Goal: Navigation & Orientation: Find specific page/section

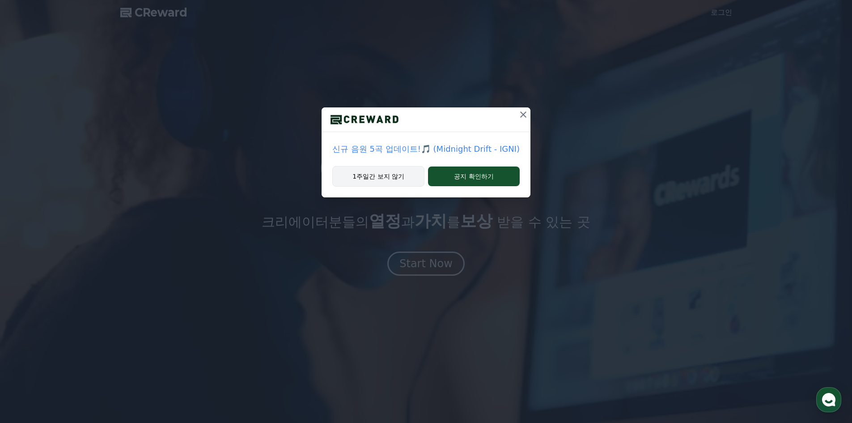
click at [405, 176] on button "1주일간 보지 않기" at bounding box center [378, 176] width 92 height 21
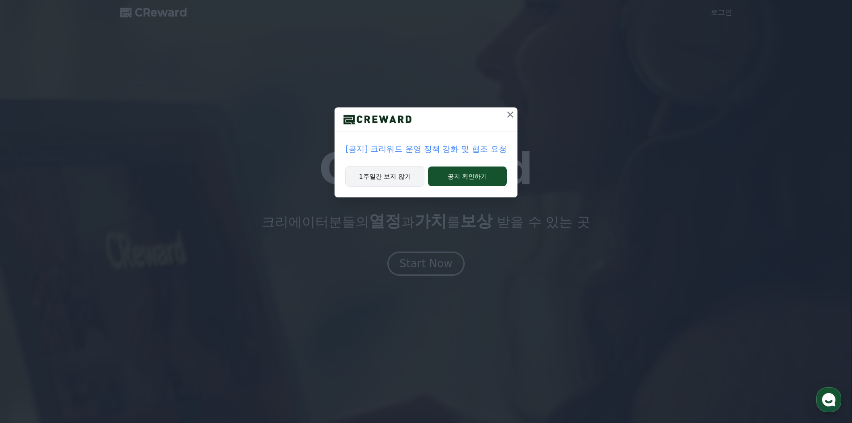
click at [386, 182] on button "1주일간 보지 않기" at bounding box center [384, 176] width 79 height 21
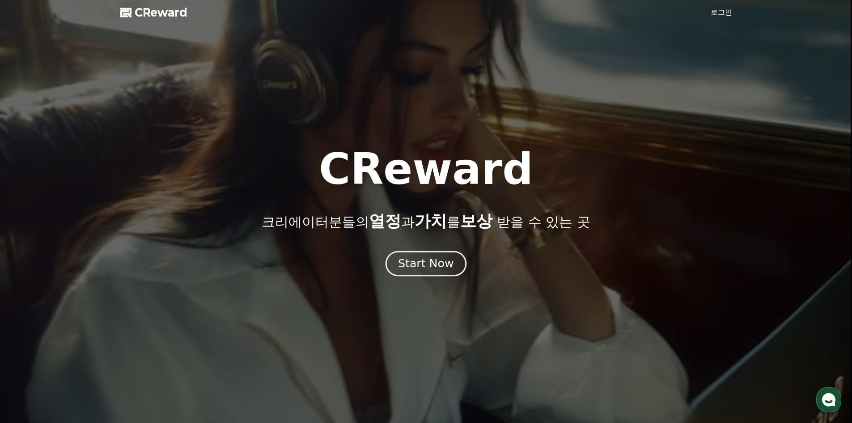
click at [436, 260] on div "Start Now" at bounding box center [425, 263] width 55 height 15
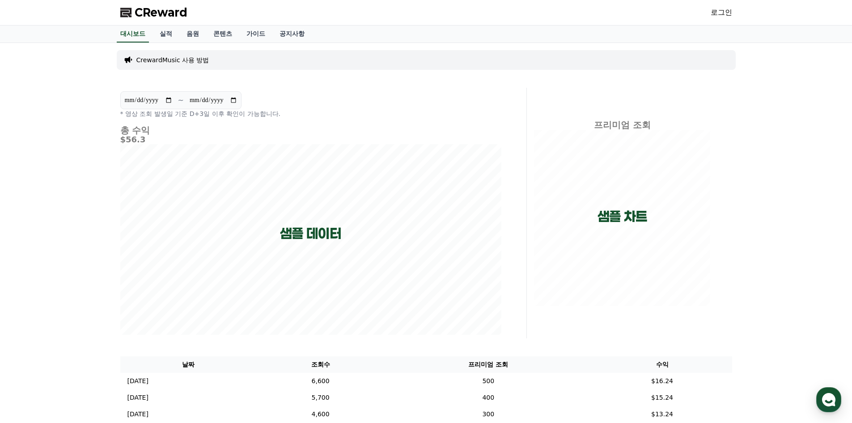
drag, startPoint x: 465, startPoint y: 139, endPoint x: 579, endPoint y: 55, distance: 142.0
click at [722, 9] on link "로그인" at bounding box center [721, 12] width 21 height 11
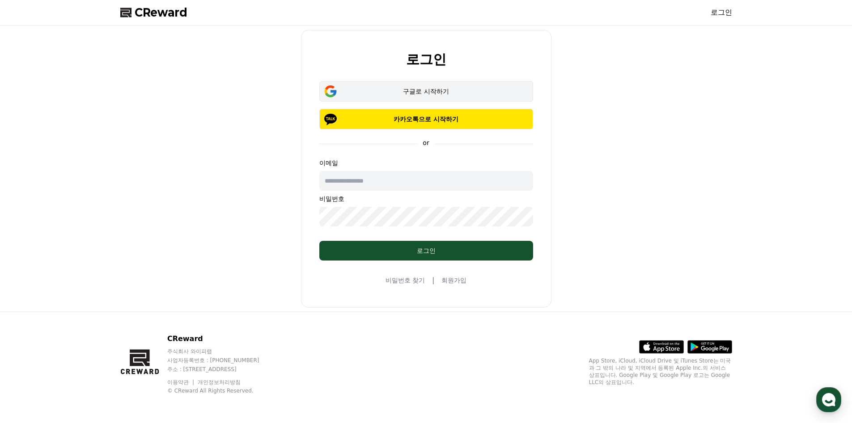
click at [441, 96] on button "구글로 시작하기" at bounding box center [426, 91] width 214 height 21
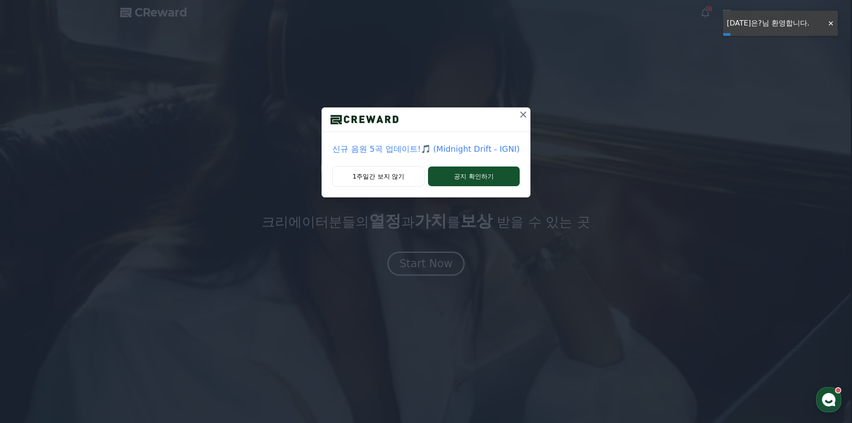
click at [519, 116] on icon at bounding box center [523, 114] width 11 height 11
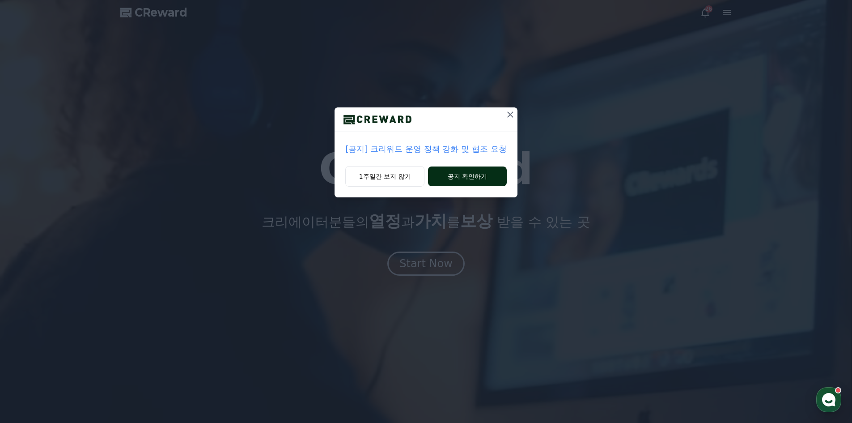
click at [464, 172] on button "공지 확인하기" at bounding box center [467, 176] width 78 height 20
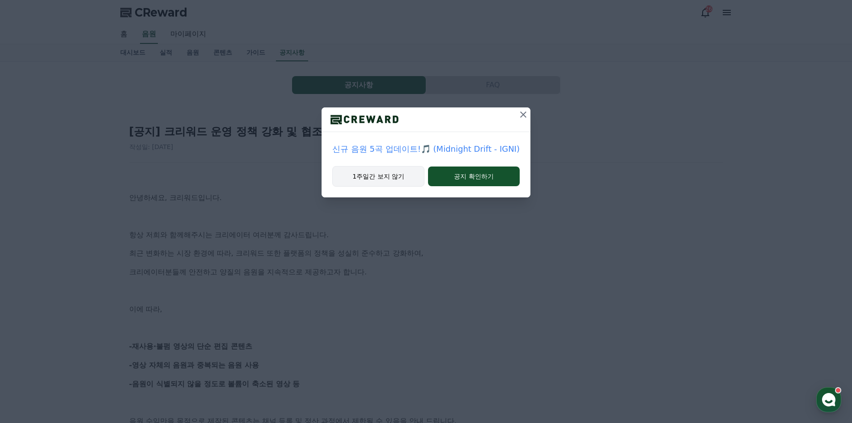
click at [396, 182] on button "1주일간 보지 않기" at bounding box center [378, 176] width 92 height 21
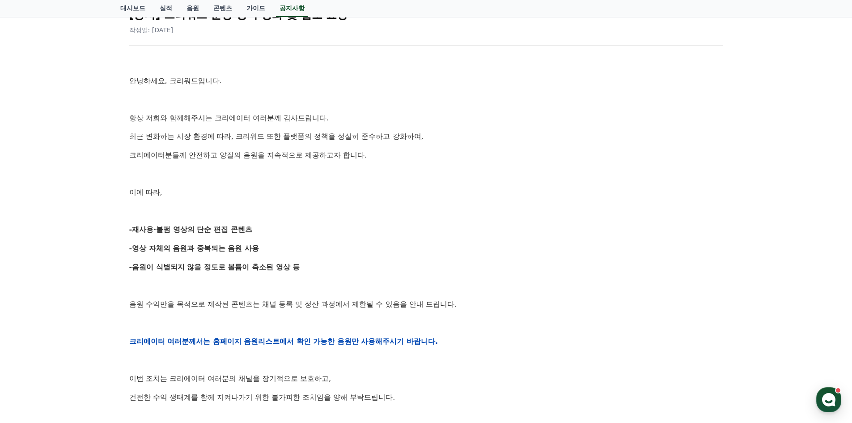
scroll to position [134, 0]
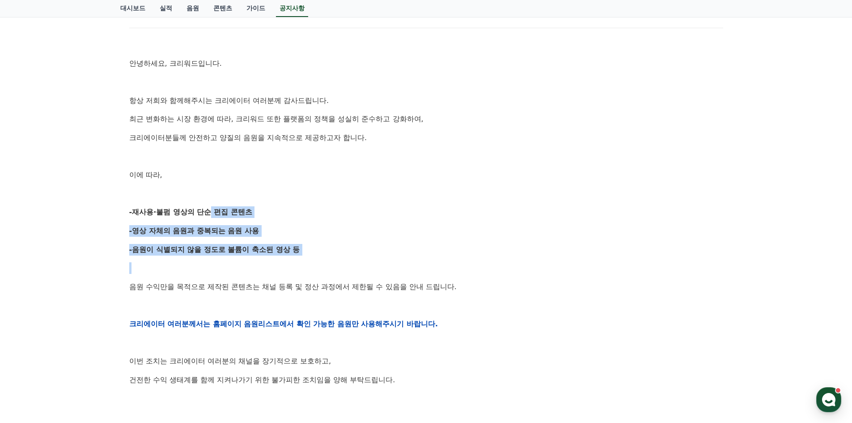
drag, startPoint x: 211, startPoint y: 202, endPoint x: 333, endPoint y: 268, distance: 138.5
click at [330, 266] on div "안녕하세요, 크리워드입니다. 항상 저희와 함께해주시는 크리에이터 여러분께 감사드립니다. 최근 변화하는 시장 환경에 따라, 크리워드 또한 플랫폼…" at bounding box center [426, 323] width 594 height 569
click at [333, 268] on p at bounding box center [426, 268] width 594 height 12
drag, startPoint x: 295, startPoint y: 268, endPoint x: 164, endPoint y: 178, distance: 158.9
click at [165, 180] on div "안녕하세요, 크리워드입니다. 항상 저희와 함께해주시는 크리에이터 여러분께 감사드립니다. 최근 변화하는 시장 환경에 따라, 크리워드 또한 플랫폼…" at bounding box center [426, 323] width 594 height 569
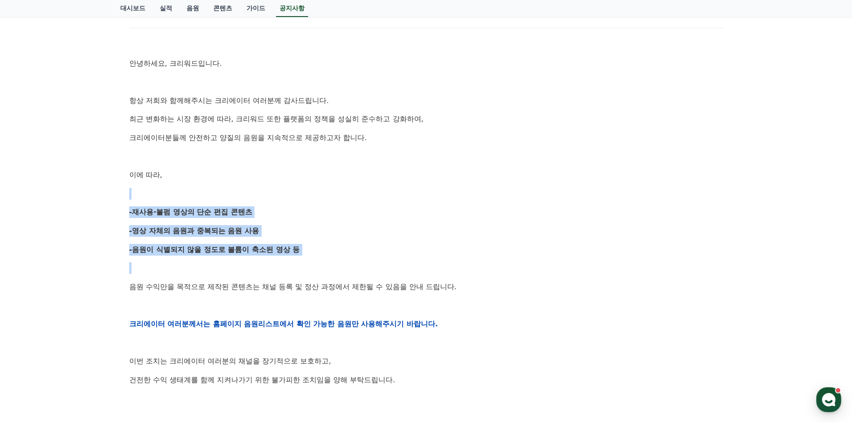
click at [164, 178] on p "이에 따라," at bounding box center [426, 175] width 594 height 12
drag, startPoint x: 275, startPoint y: 248, endPoint x: 303, endPoint y: 265, distance: 32.5
click at [302, 265] on div "안녕하세요, 크리워드입니다. 항상 저희와 함께해주시는 크리에이터 여러분께 감사드립니다. 최근 변화하는 시장 환경에 따라, 크리워드 또한 플랫폼…" at bounding box center [426, 323] width 594 height 569
click at [303, 265] on p at bounding box center [426, 268] width 594 height 12
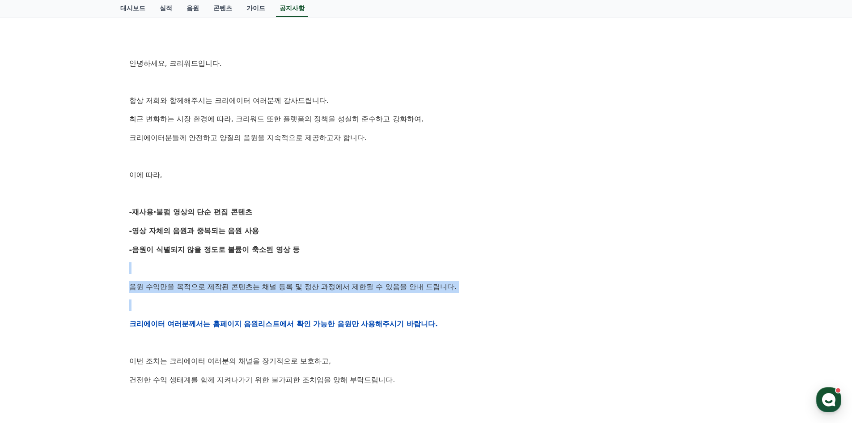
drag, startPoint x: 352, startPoint y: 296, endPoint x: 368, endPoint y: 305, distance: 17.9
click at [362, 302] on div "안녕하세요, 크리워드입니다. 항상 저희와 함께해주시는 크리에이터 여러분께 감사드립니다. 최근 변화하는 시장 환경에 따라, 크리워드 또한 플랫폼…" at bounding box center [426, 323] width 594 height 569
click at [368, 305] on p at bounding box center [426, 305] width 594 height 12
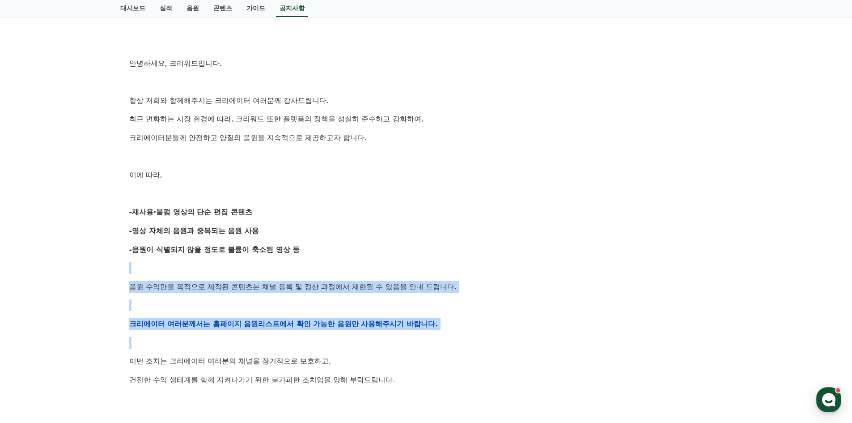
drag, startPoint x: 407, startPoint y: 335, endPoint x: 307, endPoint y: 267, distance: 120.6
click at [309, 268] on div "안녕하세요, 크리워드입니다. 항상 저희와 함께해주시는 크리에이터 여러분께 감사드립니다. 최근 변화하는 시장 환경에 따라, 크리워드 또한 플랫폼…" at bounding box center [426, 323] width 594 height 569
click at [307, 267] on p at bounding box center [426, 268] width 594 height 12
drag, startPoint x: 407, startPoint y: 322, endPoint x: 437, endPoint y: 339, distance: 33.9
click at [433, 337] on div "안녕하세요, 크리워드입니다. 항상 저희와 함께해주시는 크리에이터 여러분께 감사드립니다. 최근 변화하는 시장 환경에 따라, 크리워드 또한 플랫폼…" at bounding box center [426, 323] width 594 height 569
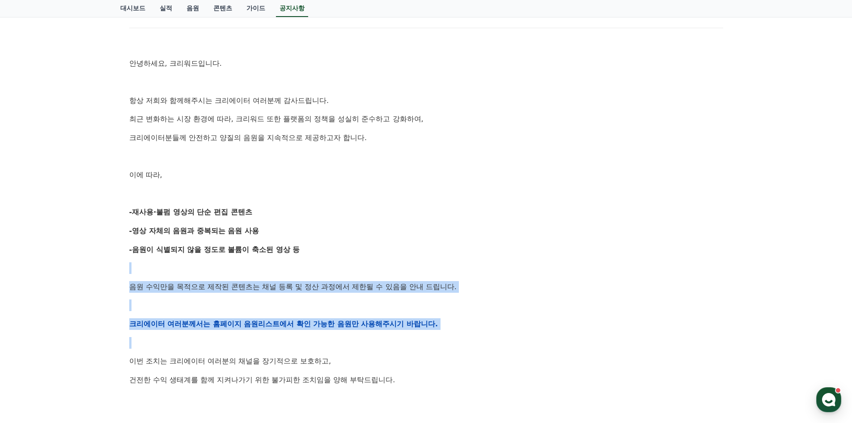
click at [437, 339] on p at bounding box center [426, 343] width 594 height 12
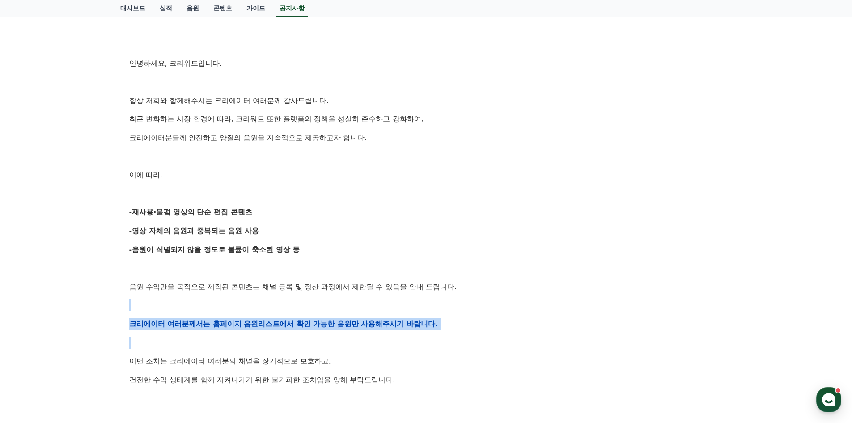
drag, startPoint x: 435, startPoint y: 348, endPoint x: 315, endPoint y: 271, distance: 142.7
click at [323, 278] on div "안녕하세요, 크리워드입니다. 항상 저희와 함께해주시는 크리에이터 여러분께 감사드립니다. 최근 변화하는 시장 환경에 따라, 크리워드 또한 플랫폼…" at bounding box center [426, 323] width 594 height 569
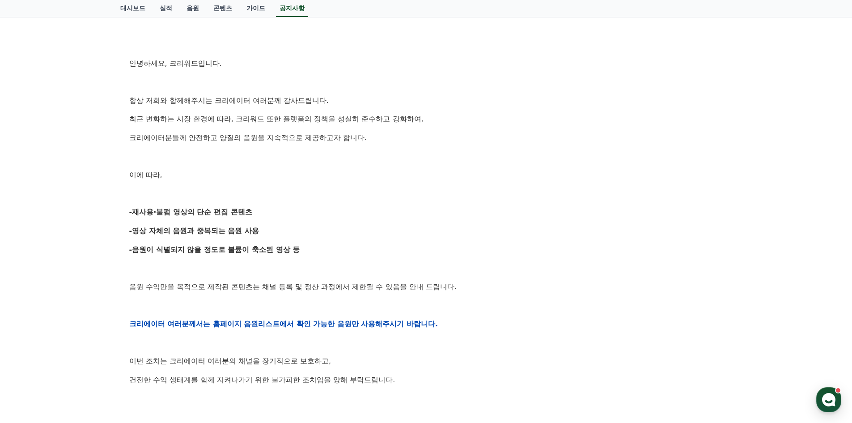
click at [315, 271] on p at bounding box center [426, 268] width 594 height 12
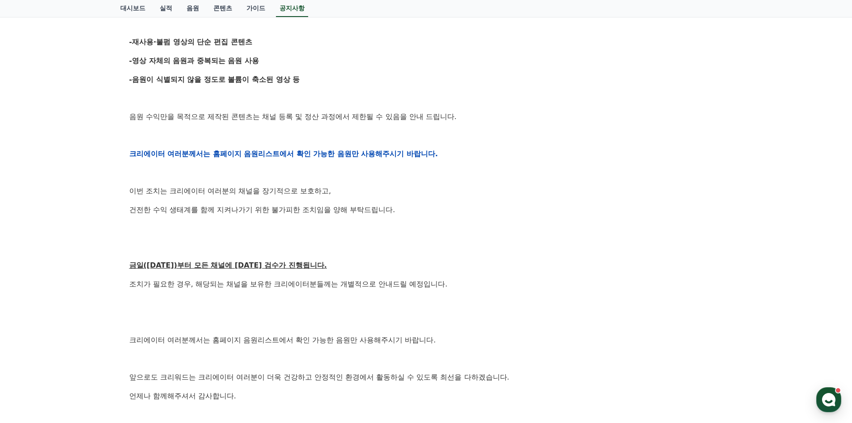
scroll to position [313, 0]
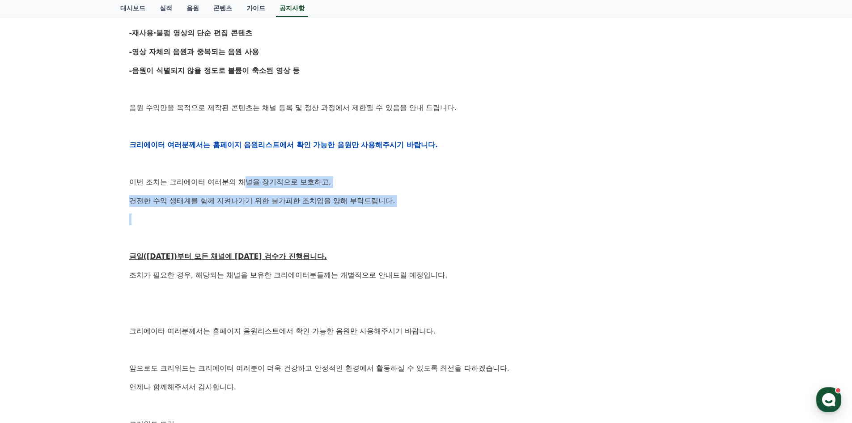
click at [340, 218] on div "안녕하세요, 크리워드입니다. 항상 저희와 함께해주시는 크리에이터 여러분께 감사드립니다. 최근 변화하는 시장 환경에 따라, 크리워드 또한 플랫폼…" at bounding box center [426, 144] width 594 height 569
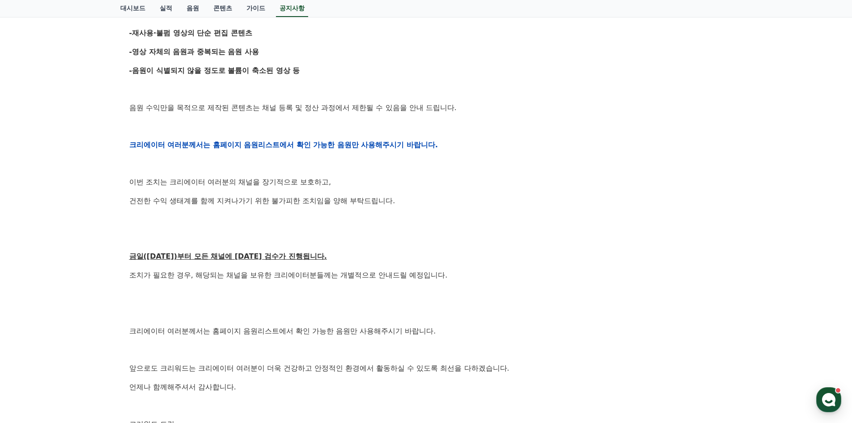
click at [356, 226] on div "안녕하세요, 크리워드입니다. 항상 저희와 함께해주시는 크리에이터 여러분께 감사드립니다. 최근 변화하는 시장 환경에 따라, 크리워드 또한 플랫폼…" at bounding box center [426, 144] width 594 height 569
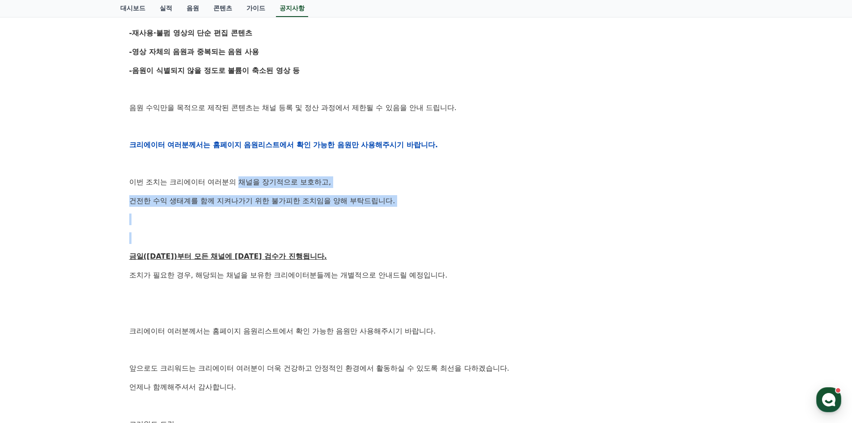
drag, startPoint x: 267, startPoint y: 182, endPoint x: 238, endPoint y: 167, distance: 32.8
click at [239, 168] on div "안녕하세요, 크리워드입니다. 항상 저희와 함께해주시는 크리에이터 여러분께 감사드립니다. 최근 변화하는 시장 환경에 따라, 크리워드 또한 플랫폼…" at bounding box center [426, 144] width 594 height 569
drag, startPoint x: 237, startPoint y: 166, endPoint x: 233, endPoint y: 156, distance: 10.6
click at [237, 165] on p at bounding box center [426, 164] width 594 height 12
click at [357, 215] on p at bounding box center [426, 219] width 594 height 12
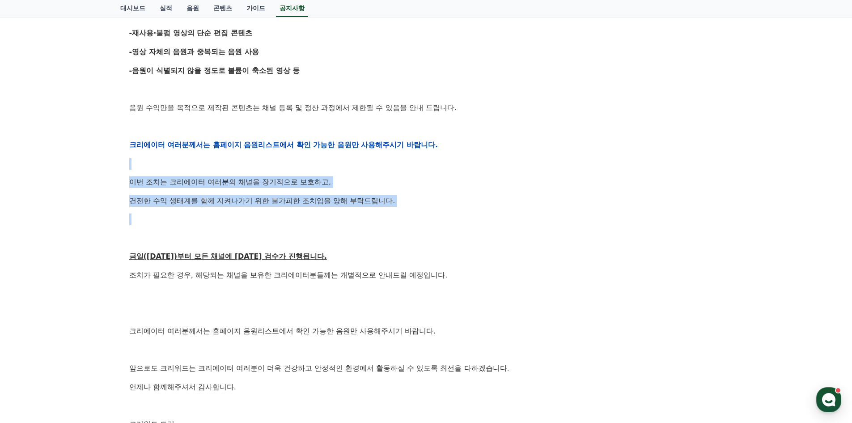
drag, startPoint x: 357, startPoint y: 223, endPoint x: 239, endPoint y: 165, distance: 131.8
click at [239, 166] on div "안녕하세요, 크리워드입니다. 항상 저희와 함께해주시는 크리에이터 여러분께 감사드립니다. 최근 변화하는 시장 환경에 따라, 크리워드 또한 플랫폼…" at bounding box center [426, 144] width 594 height 569
click at [238, 164] on p at bounding box center [426, 164] width 594 height 12
drag, startPoint x: 242, startPoint y: 158, endPoint x: 359, endPoint y: 228, distance: 135.6
click at [356, 225] on div "안녕하세요, 크리워드입니다. 항상 저희와 함께해주시는 크리에이터 여러분께 감사드립니다. 최근 변화하는 시장 환경에 따라, 크리워드 또한 플랫폼…" at bounding box center [426, 144] width 594 height 569
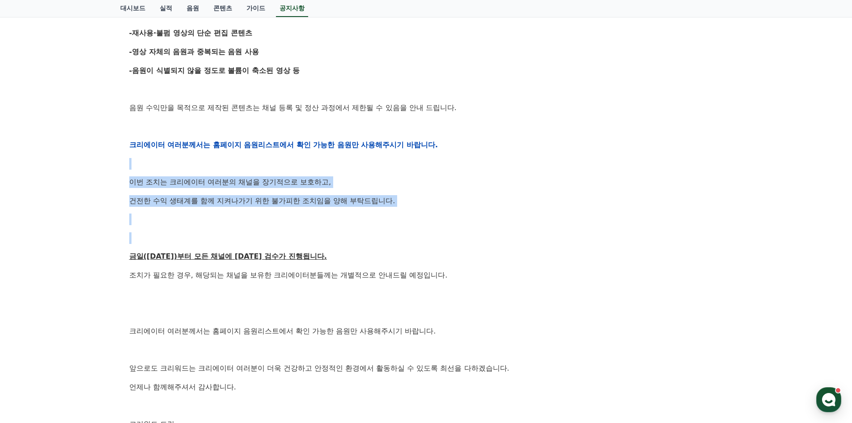
click at [359, 228] on div "안녕하세요, 크리워드입니다. 항상 저희와 함께해주시는 크리에이터 여러분께 감사드립니다. 최근 변화하는 시장 환경에 따라, 크리워드 또한 플랫폼…" at bounding box center [426, 144] width 594 height 569
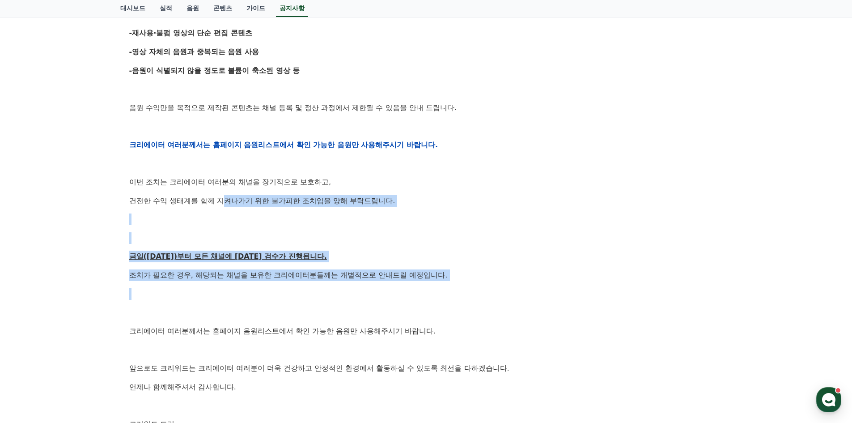
drag, startPoint x: 241, startPoint y: 210, endPoint x: 385, endPoint y: 308, distance: 173.8
click at [373, 300] on div "안녕하세요, 크리워드입니다. 항상 저희와 함께해주시는 크리에이터 여러분께 감사드립니다. 최근 변화하는 시장 환경에 따라, 크리워드 또한 플랫폼…" at bounding box center [426, 144] width 594 height 569
click at [385, 309] on p at bounding box center [426, 312] width 594 height 12
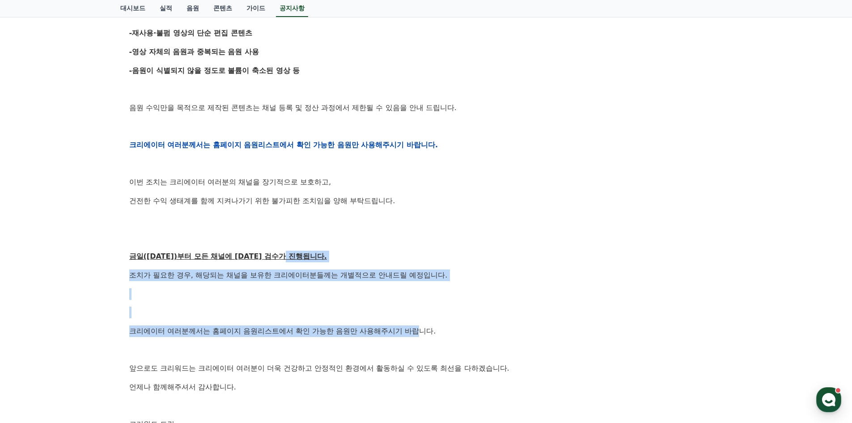
drag, startPoint x: 318, startPoint y: 269, endPoint x: 253, endPoint y: 231, distance: 75.6
click at [282, 249] on div "안녕하세요, 크리워드입니다. 항상 저희와 함께해주시는 크리에이터 여러분께 감사드립니다. 최근 변화하는 시장 환경에 따라, 크리워드 또한 플랫폼…" at bounding box center [426, 144] width 594 height 569
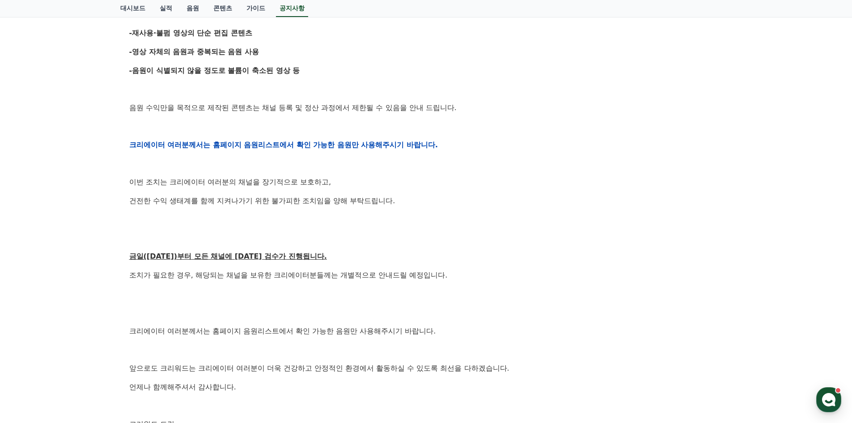
click at [253, 231] on div "안녕하세요, 크리워드입니다. 항상 저희와 함께해주시는 크리에이터 여러분께 감사드립니다. 최근 변화하는 시장 환경에 따라, 크리워드 또한 플랫폼…" at bounding box center [426, 144] width 594 height 569
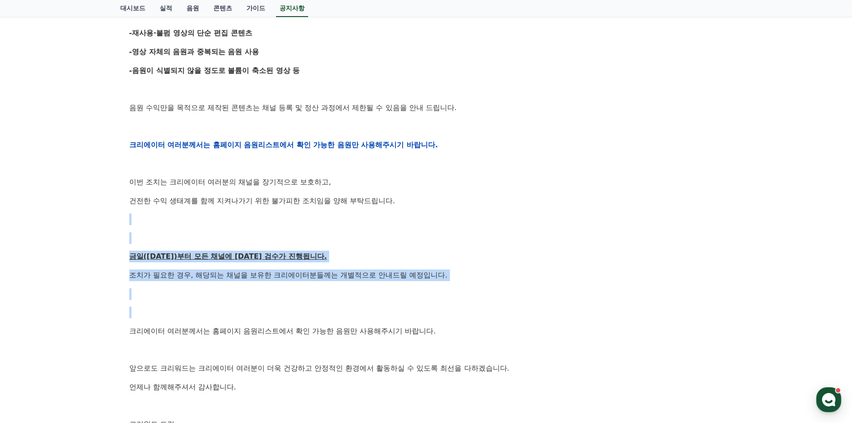
drag, startPoint x: 259, startPoint y: 223, endPoint x: 437, endPoint y: 314, distance: 200.0
click at [430, 311] on div "안녕하세요, 크리워드입니다. 항상 저희와 함께해주시는 크리에이터 여러분께 감사드립니다. 최근 변화하는 시장 환경에 따라, 크리워드 또한 플랫폼…" at bounding box center [426, 144] width 594 height 569
click at [437, 314] on p at bounding box center [426, 312] width 594 height 12
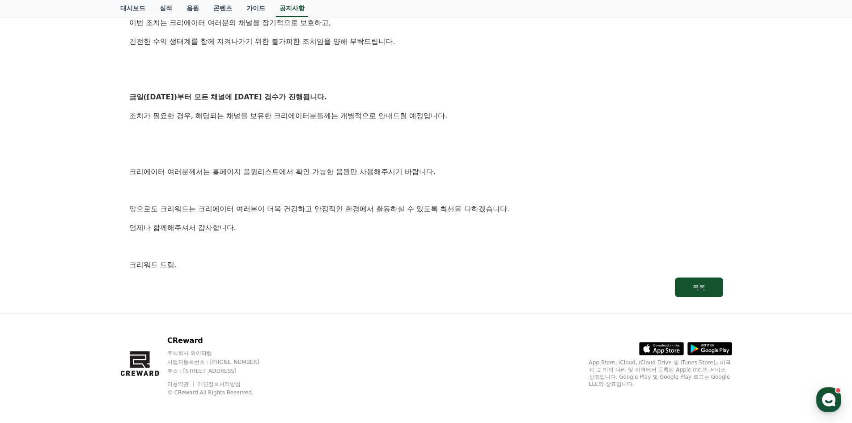
scroll to position [474, 0]
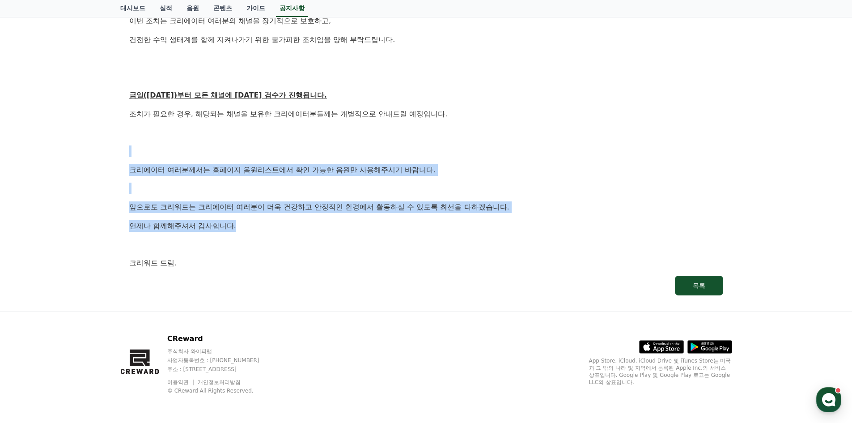
drag, startPoint x: 190, startPoint y: 152, endPoint x: 350, endPoint y: 233, distance: 179.6
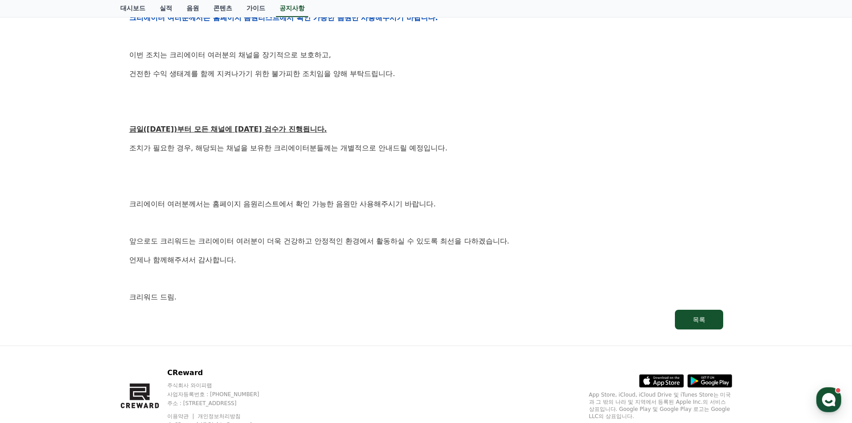
scroll to position [0, 0]
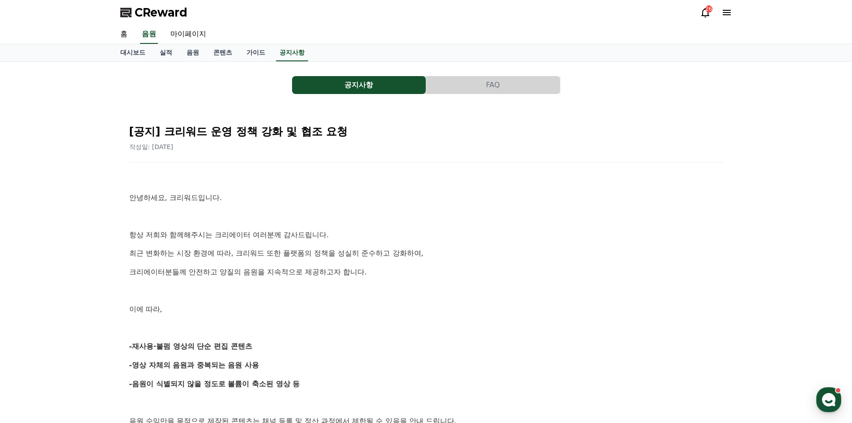
drag, startPoint x: 379, startPoint y: 258, endPoint x: 181, endPoint y: 122, distance: 240.3
click at [702, 15] on icon at bounding box center [705, 12] width 8 height 9
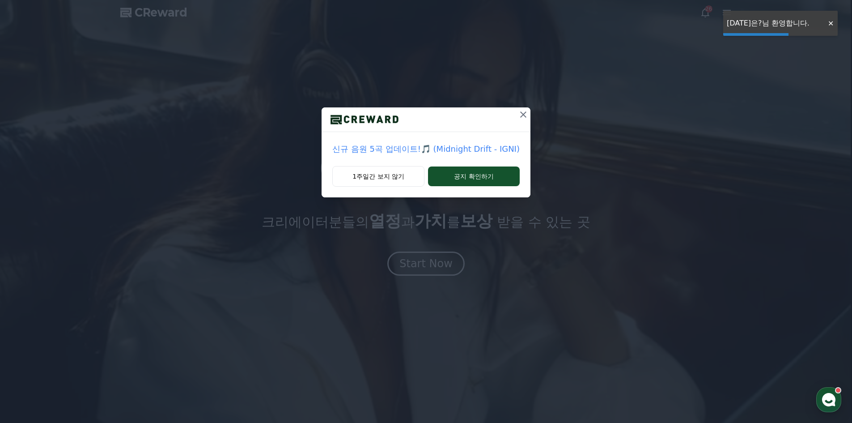
click at [530, 114] on div "신규 음원 5곡 업데이트!🎵 (Midnight Drift - IGNI) 1주일간 보지 않기 공지 확인하기" at bounding box center [426, 106] width 852 height 212
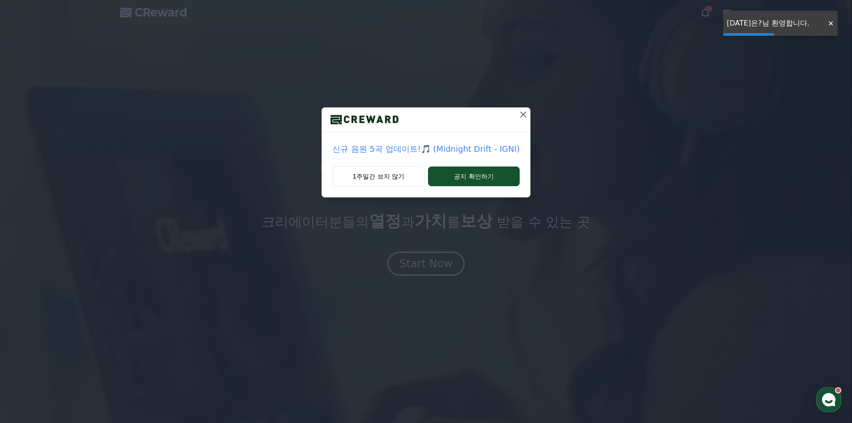
click at [518, 114] on icon at bounding box center [523, 114] width 11 height 11
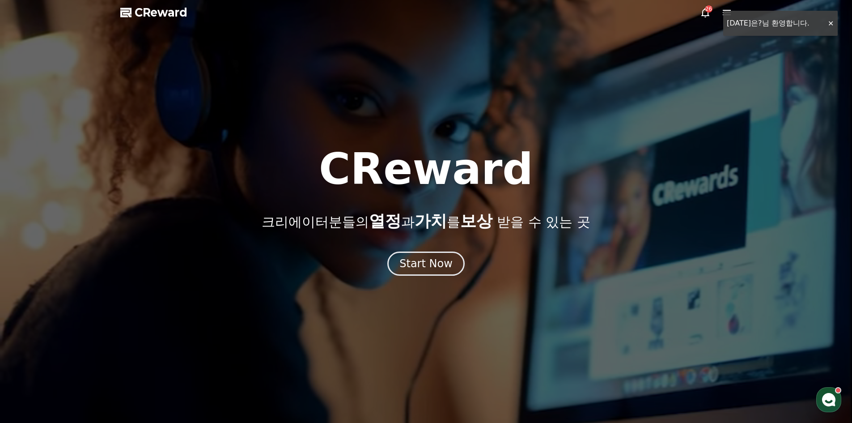
click at [698, 23] on div at bounding box center [426, 211] width 852 height 423
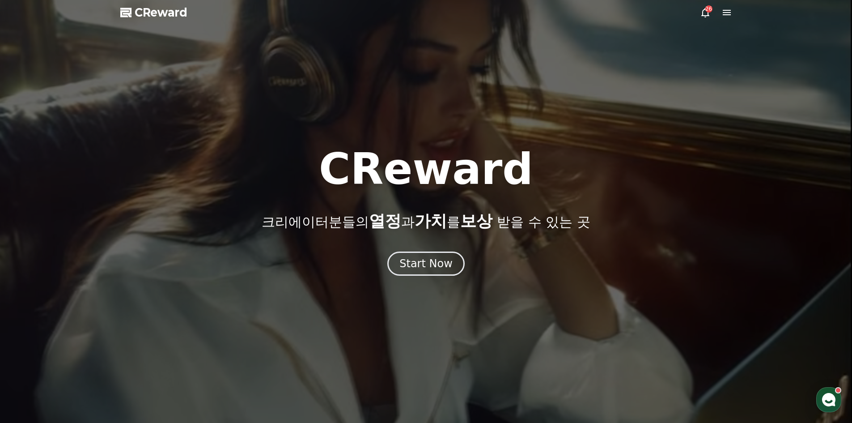
click at [700, 17] on icon at bounding box center [705, 12] width 11 height 11
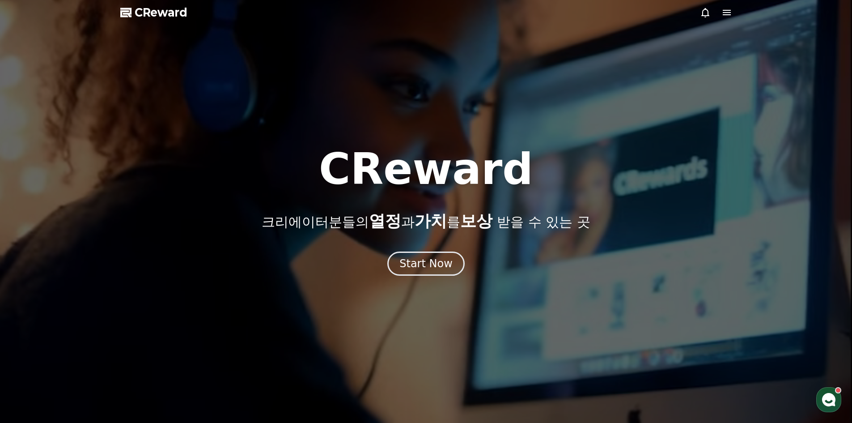
click at [168, 15] on span "CReward" at bounding box center [161, 12] width 53 height 14
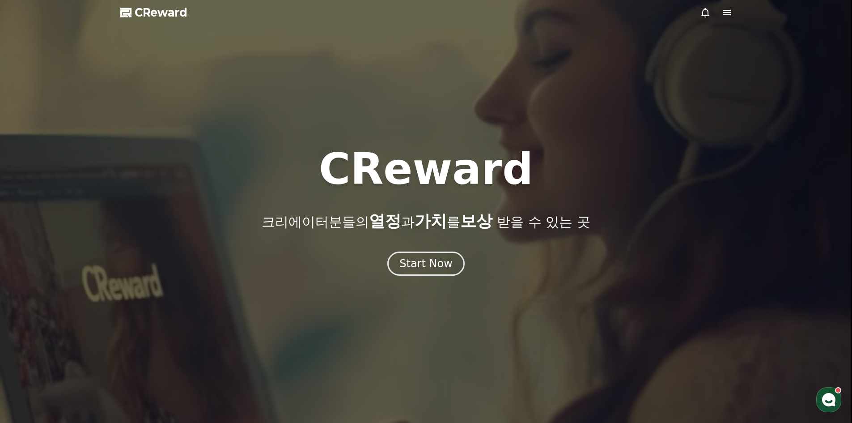
click at [175, 13] on span "CReward" at bounding box center [161, 12] width 53 height 14
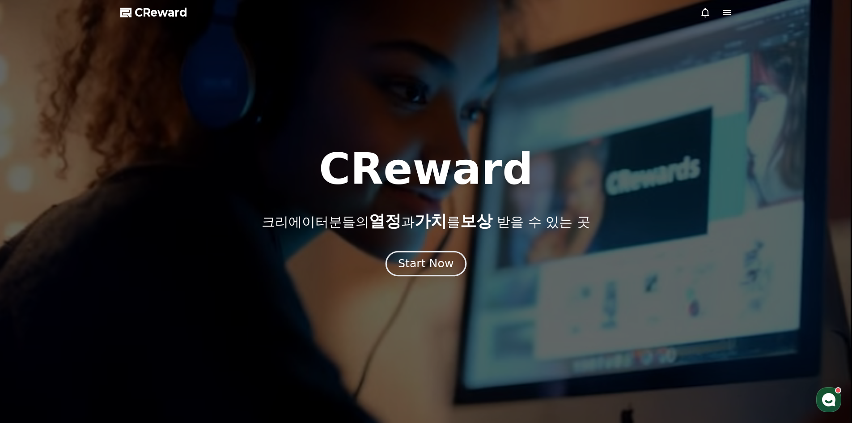
click at [453, 254] on button "Start Now" at bounding box center [426, 262] width 81 height 25
